Goal: Task Accomplishment & Management: Manage account settings

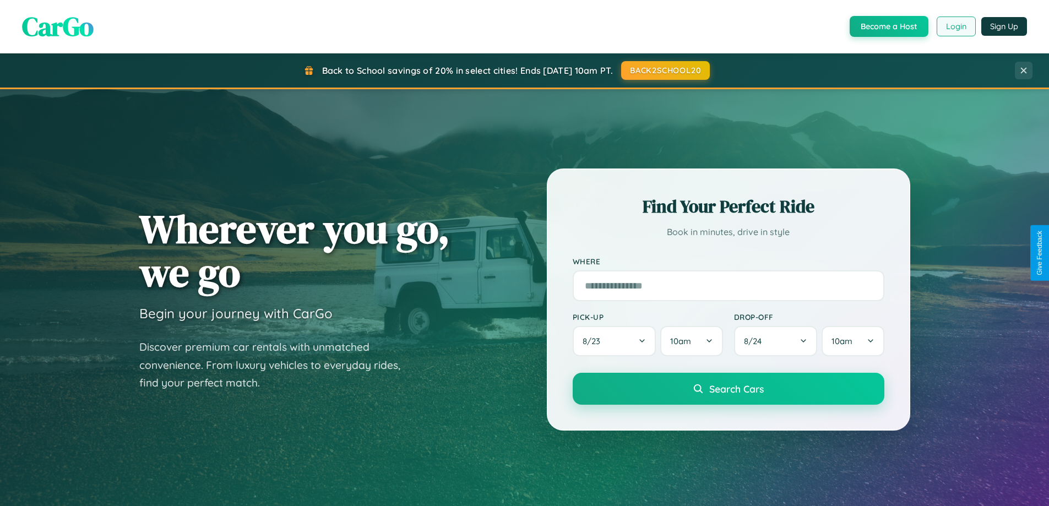
click at [955, 26] on button "Login" at bounding box center [955, 27] width 39 height 20
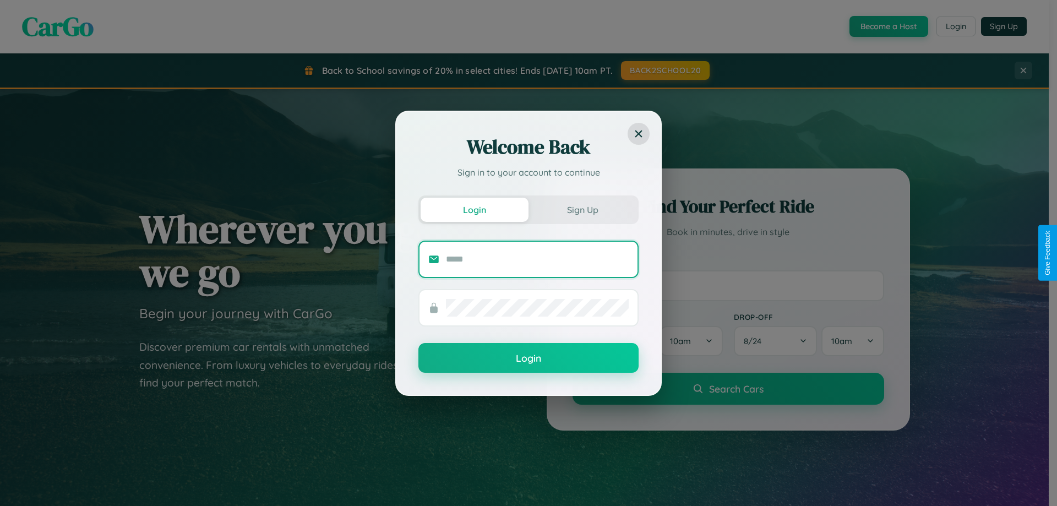
click at [537, 259] on input "text" at bounding box center [537, 259] width 183 height 18
type input "**********"
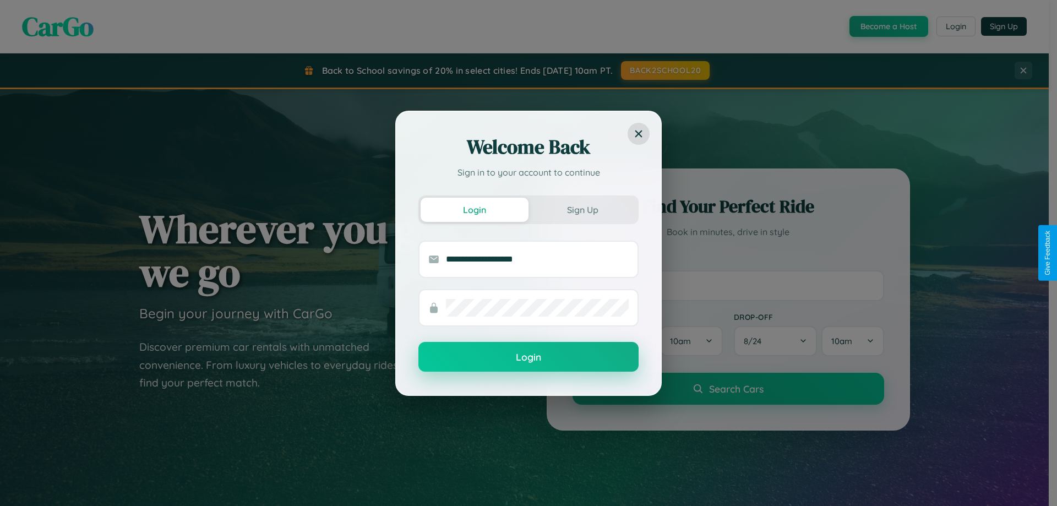
click at [528, 357] on button "Login" at bounding box center [528, 357] width 220 height 30
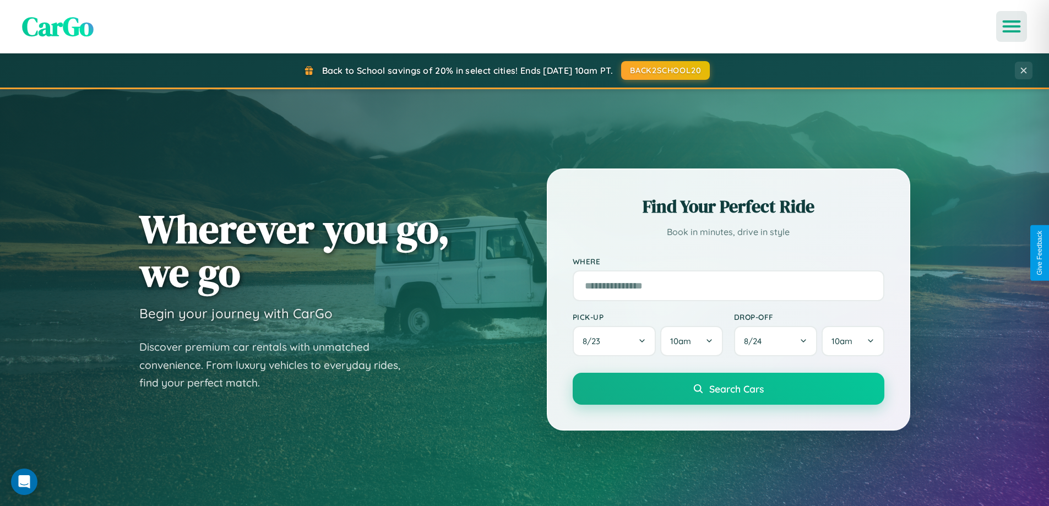
click at [1011, 26] on icon "Open menu" at bounding box center [1011, 26] width 16 height 10
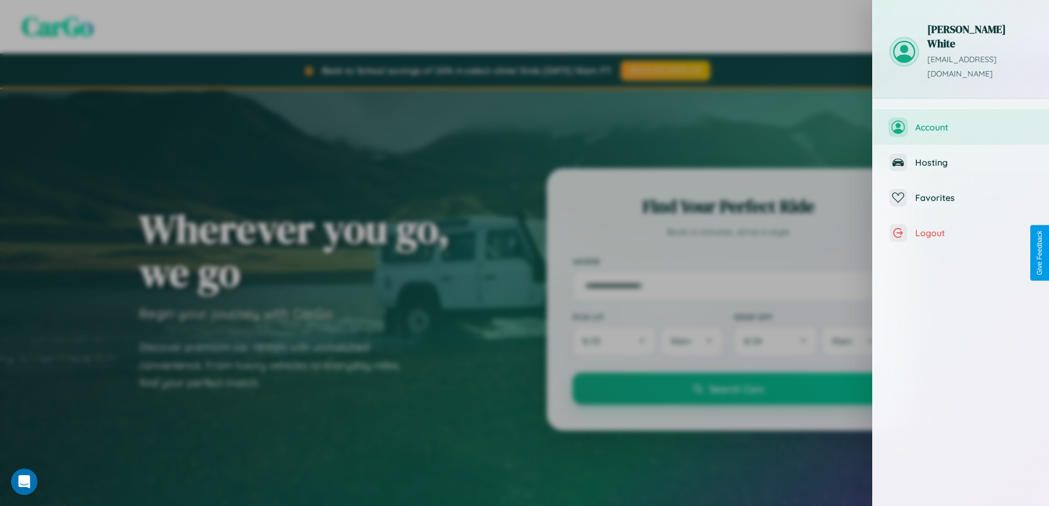
click at [960, 122] on span "Account" at bounding box center [973, 127] width 117 height 11
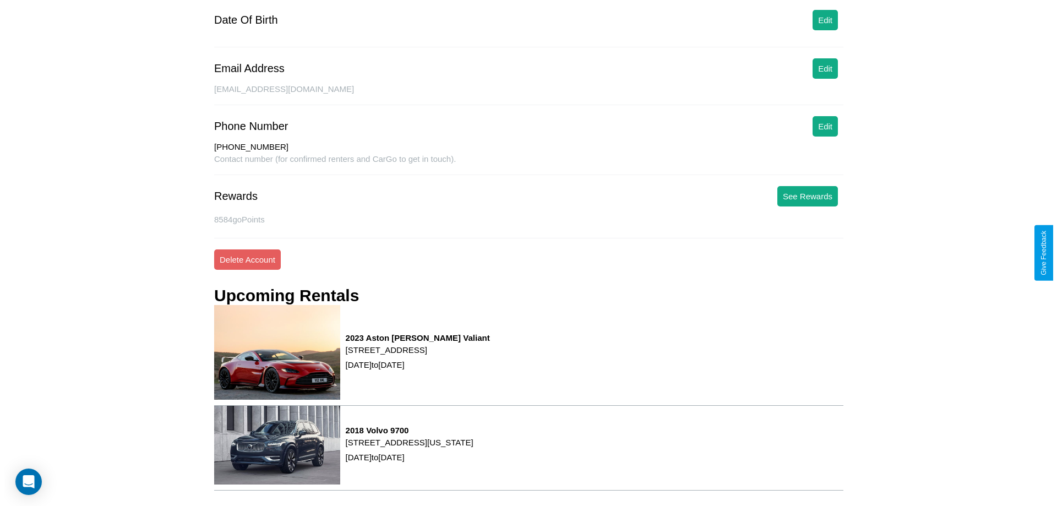
scroll to position [149, 0]
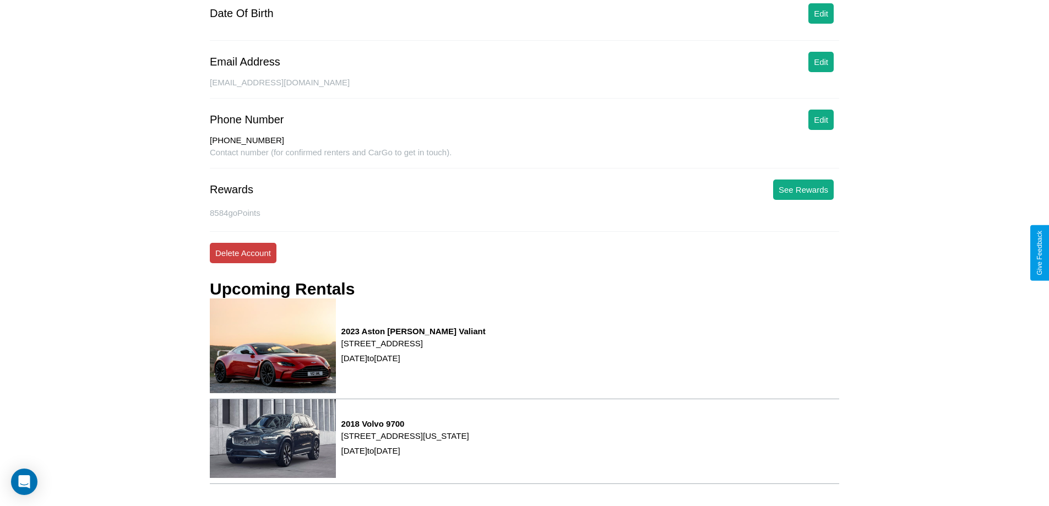
click at [243, 253] on button "Delete Account" at bounding box center [243, 253] width 67 height 20
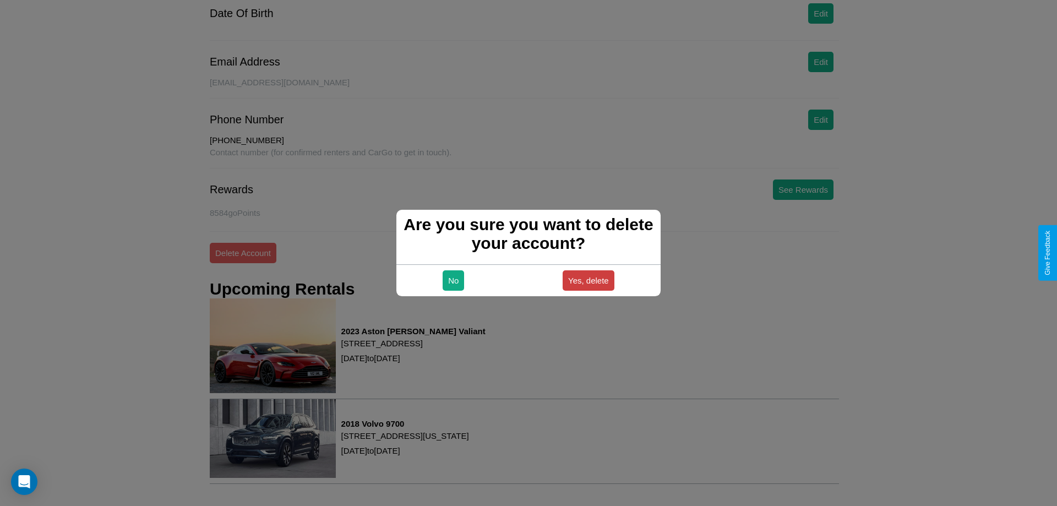
click at [588, 280] on button "Yes, delete" at bounding box center [589, 280] width 52 height 20
